Goal: Information Seeking & Learning: Learn about a topic

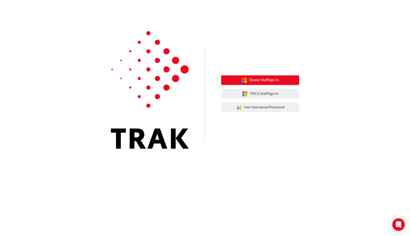
click at [268, 81] on span "Dealer Staff Sign In" at bounding box center [264, 80] width 30 height 6
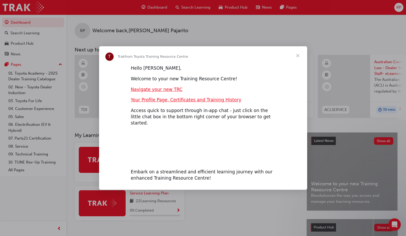
click at [298, 59] on span "Close" at bounding box center [298, 55] width 19 height 19
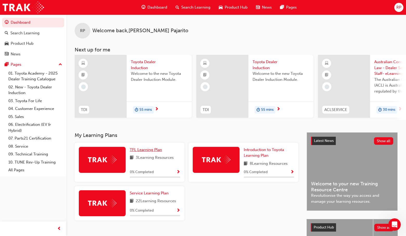
click at [159, 151] on span "TFL Learning Plan" at bounding box center [146, 150] width 32 height 5
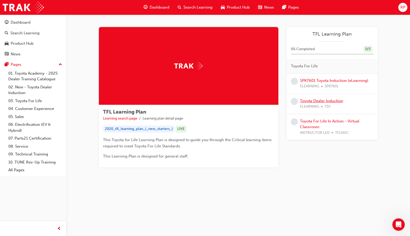
click at [315, 101] on link "Toyota Dealer Induction" at bounding box center [321, 101] width 43 height 5
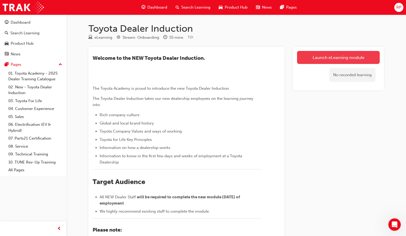
click at [315, 61] on link "Launch eLearning module" at bounding box center [338, 57] width 83 height 13
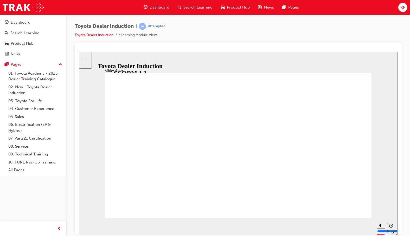
click at [87, 62] on div "Sidebar Toggle" at bounding box center [85, 60] width 9 height 4
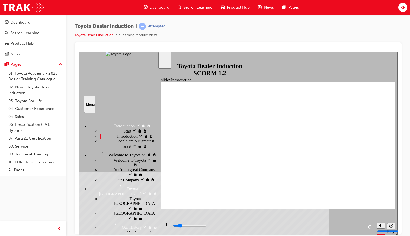
click at [118, 148] on span "People are our greatest asset" at bounding box center [137, 143] width 42 height 9
click at [124, 157] on div "Welcome to Toyota Welcome to Toyota" at bounding box center [123, 153] width 69 height 9
click at [123, 162] on span "Welcome to Toyota" at bounding box center [130, 159] width 32 height 5
click at [126, 167] on span "You're in great Company!" at bounding box center [135, 169] width 43 height 5
click at [124, 177] on div "Our Company Our Company" at bounding box center [129, 179] width 58 height 5
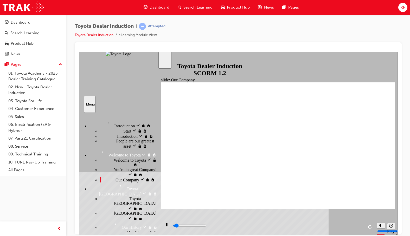
click at [124, 197] on div "Toyota Japan Toyota Japan" at bounding box center [129, 204] width 58 height 15
click at [121, 211] on div "Japan Japan" at bounding box center [129, 216] width 58 height 10
click at [127, 230] on div "Our History Our History" at bounding box center [134, 235] width 48 height 10
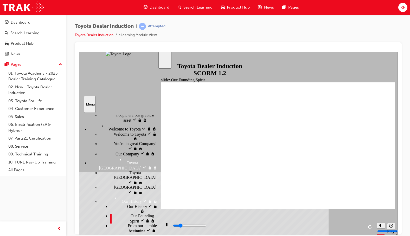
click at [135, 224] on span "From our humble beginning" at bounding box center [143, 228] width 30 height 9
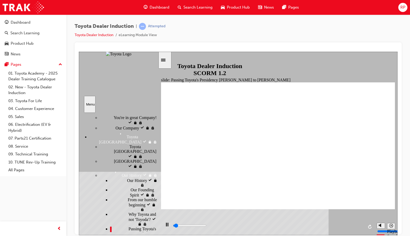
type input "2700"
radio input "true"
type input "1800"
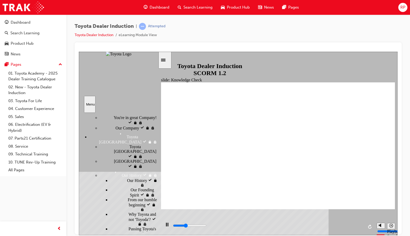
radio input "true"
drag, startPoint x: 130, startPoint y: 171, endPoint x: 129, endPoint y: 176, distance: 5.0
drag, startPoint x: 128, startPoint y: 178, endPoint x: 130, endPoint y: 183, distance: 4.9
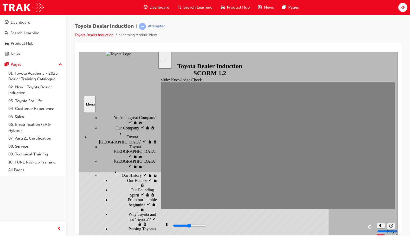
type input "2400"
radio input "true"
type input "1800"
radio input "true"
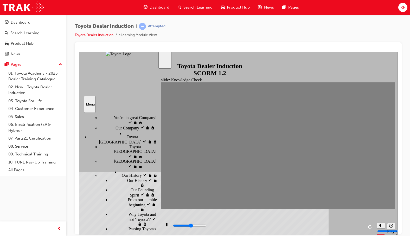
type input "1800"
radio input "true"
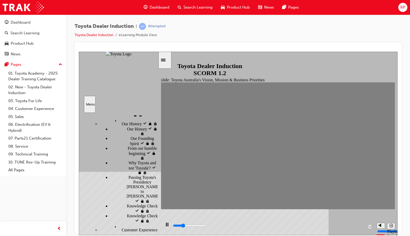
scroll to position [104, 0]
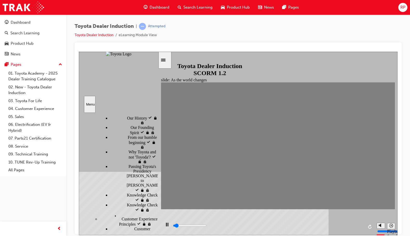
scroll to position [130, 0]
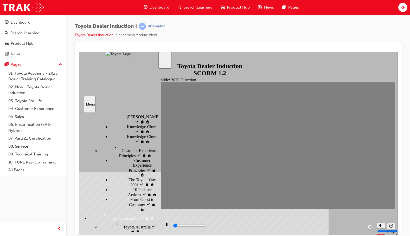
scroll to position [208, 0]
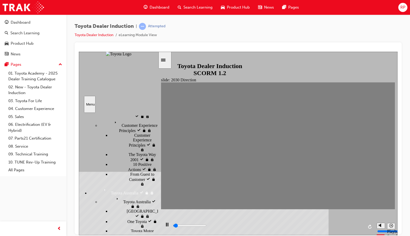
type input "2500"
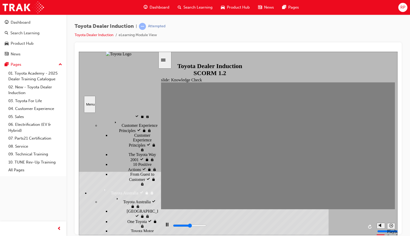
type input "Happiness"
type input "1600"
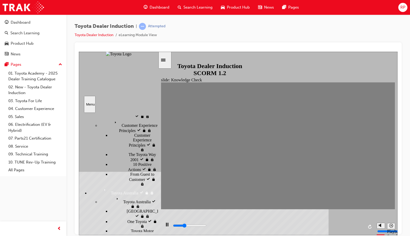
type input "moved"
type input "1600"
type input "moved"
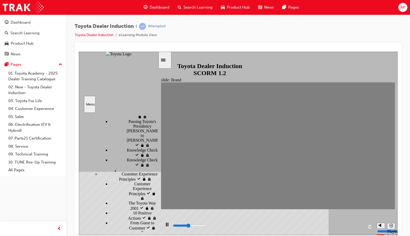
scroll to position [156, 0]
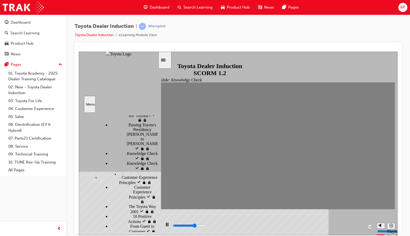
type input "3300"
radio input "true"
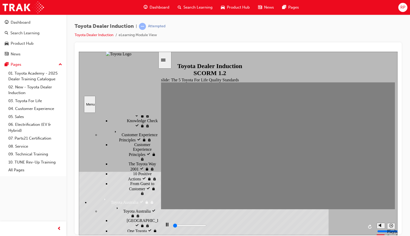
scroll to position [208, 0]
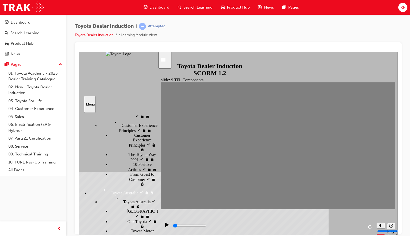
type input "3000"
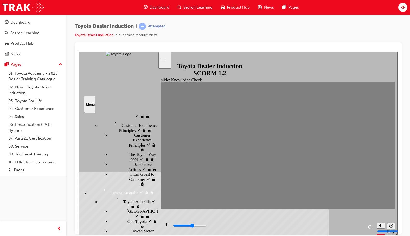
radio input "true"
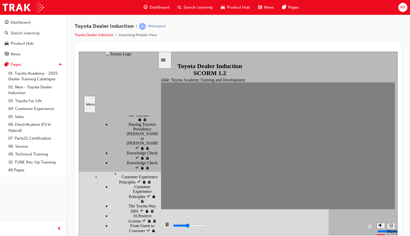
scroll to position [156, 0]
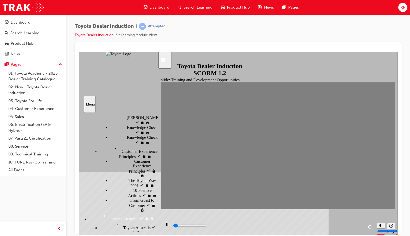
type input "2500"
radio input "true"
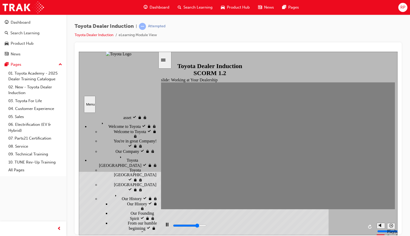
scroll to position [0, 0]
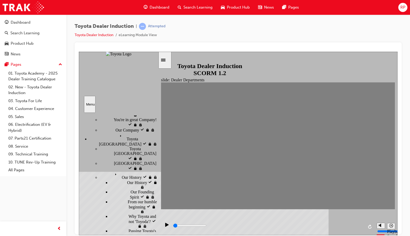
scroll to position [78, 0]
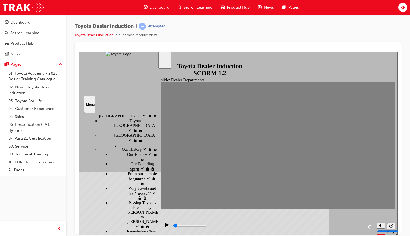
type input "2700"
radio input "true"
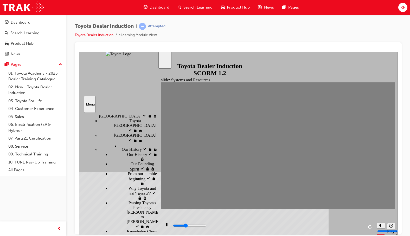
drag, startPoint x: 134, startPoint y: 195, endPoint x: 134, endPoint y: 201, distance: 6.0
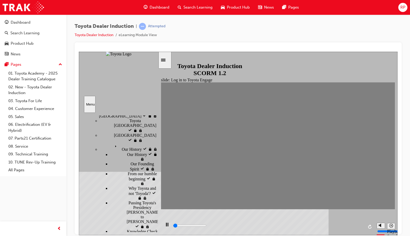
type input "2100"
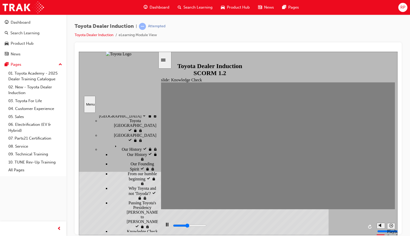
type input "Toyota engage app"
type input "2100"
type input "Toyota engage app"
type input "3300"
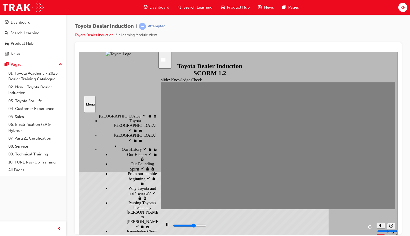
type input "Toyota engage app"
type input "0"
type input "Toyota engage app"
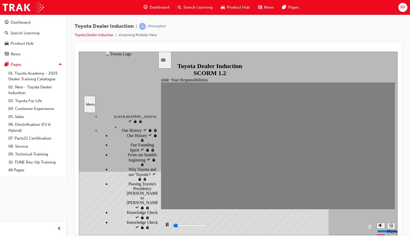
scroll to position [104, 0]
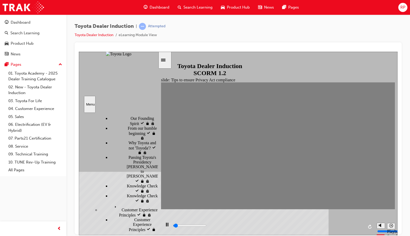
scroll to position [156, 0]
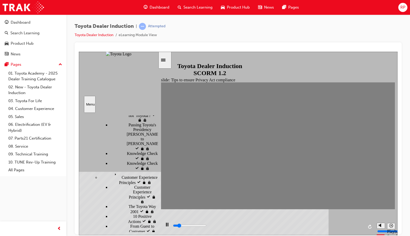
type input "2900"
checkbox input "true"
type input "3300"
checkbox input "true"
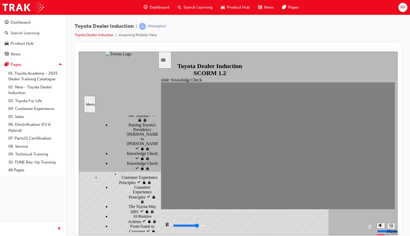
type input "3700"
checkbox input "true"
type input "4800"
checkbox input "true"
type input "5000"
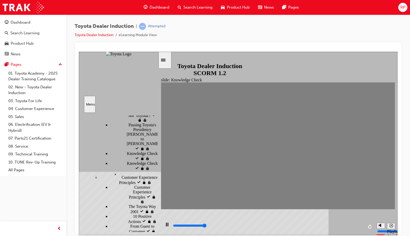
checkbox input "true"
type input "3300"
radio input "true"
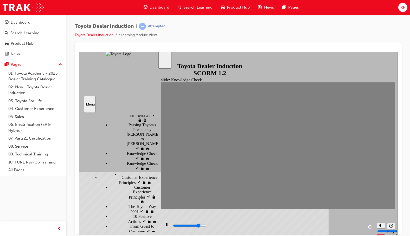
type input "3500"
checkbox input "true"
type input "4600"
checkbox input "true"
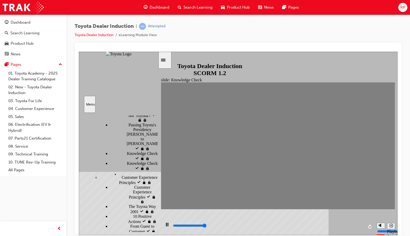
type input "5000"
checkbox input "true"
type input "2600"
checkbox input "true"
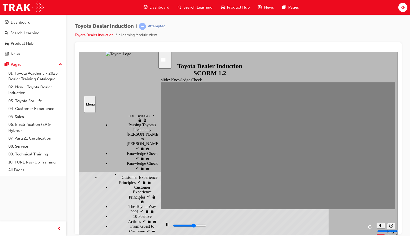
type input "3200"
checkbox input "true"
type input "3700"
checkbox input "true"
type input "4100"
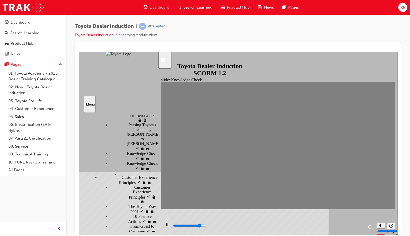
checkbox input "true"
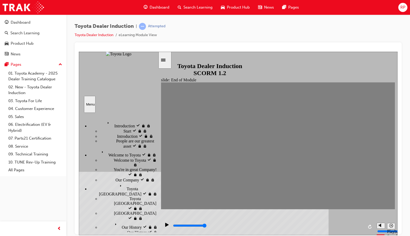
type input "9900"
click at [402, 10] on span "RP" at bounding box center [403, 7] width 5 height 6
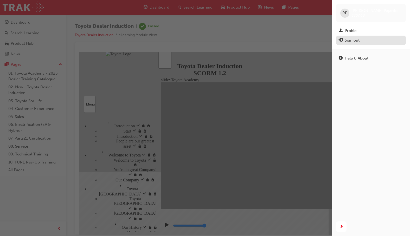
click at [360, 41] on div "Sign out" at bounding box center [371, 40] width 65 height 7
